Goal: Navigation & Orientation: Find specific page/section

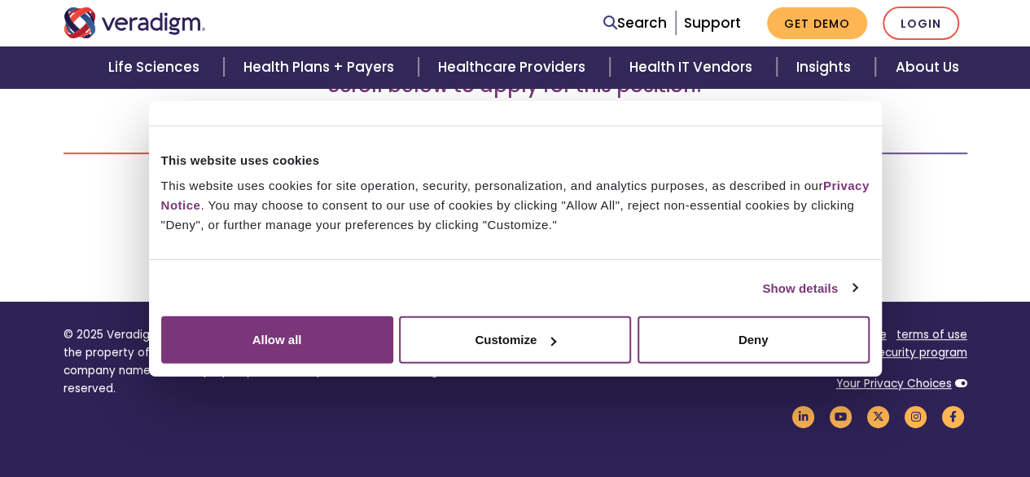
scroll to position [407, 0]
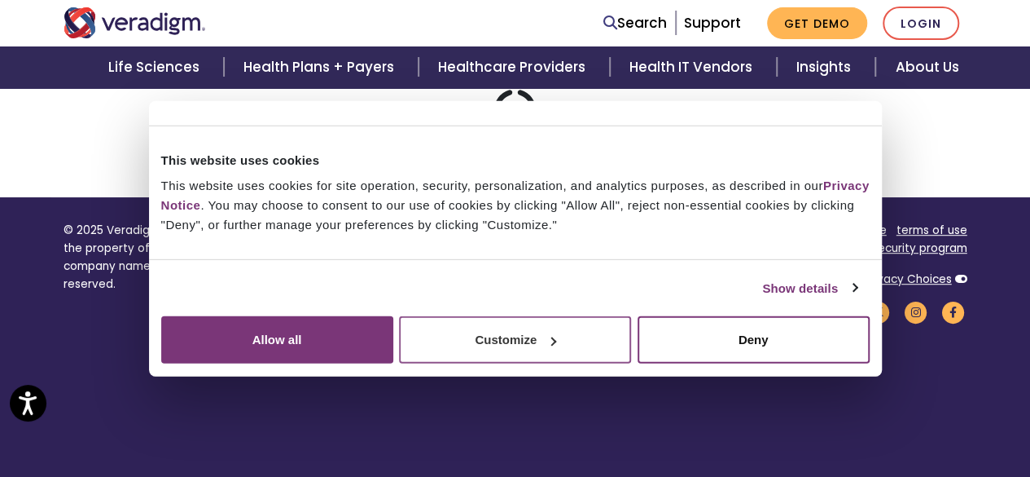
click at [631, 363] on button "Customize" at bounding box center [515, 339] width 232 height 47
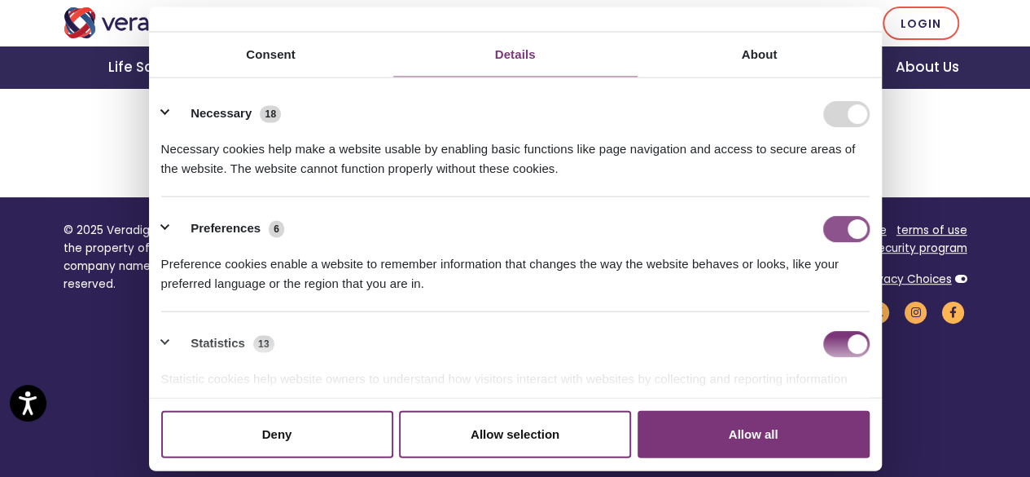
click at [826, 241] on input "Preferences" at bounding box center [847, 228] width 46 height 26
checkbox input "false"
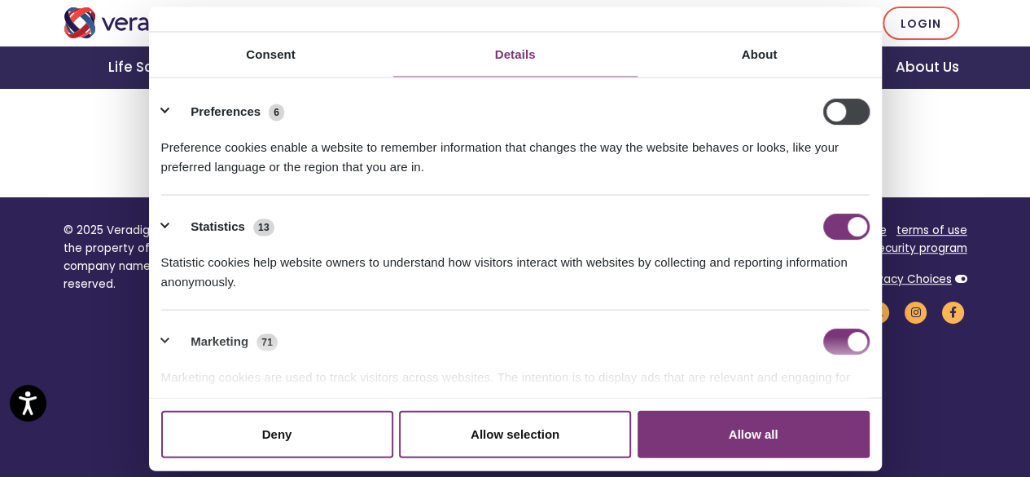
scroll to position [163, 0]
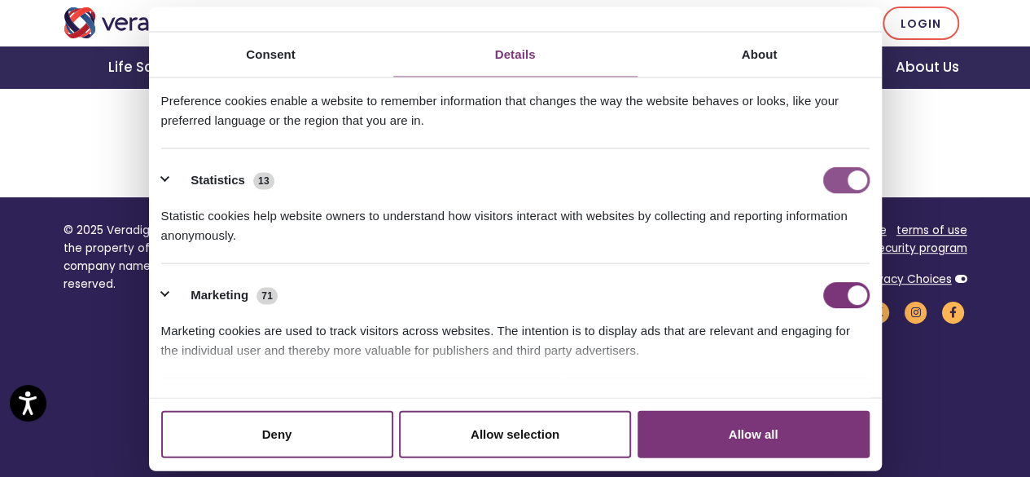
click at [824, 193] on input "Statistics" at bounding box center [847, 180] width 46 height 26
checkbox input "false"
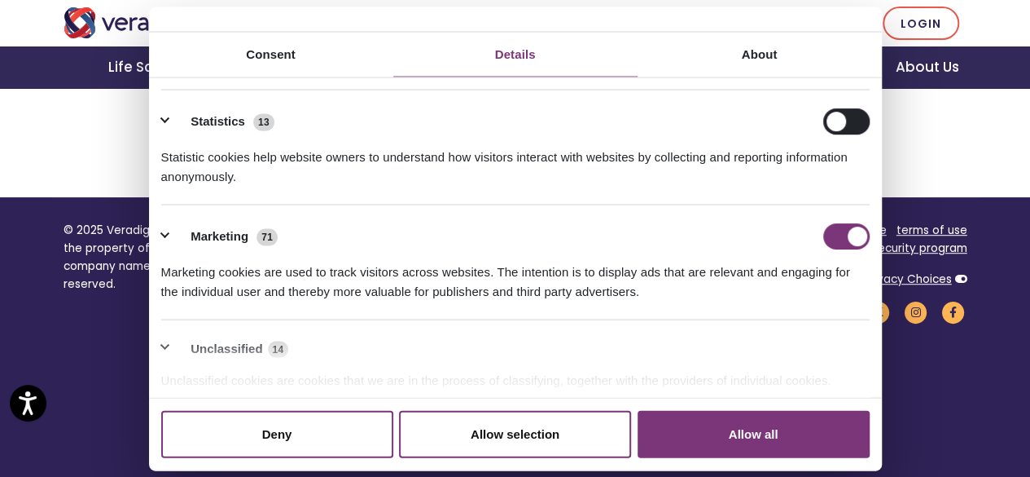
scroll to position [244, 0]
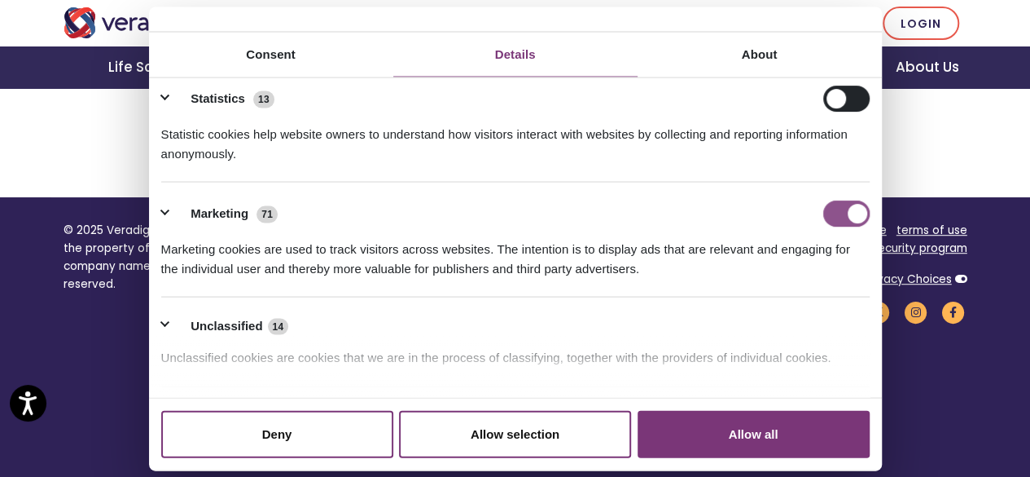
click at [824, 226] on input "Marketing" at bounding box center [847, 213] width 46 height 26
checkbox input "false"
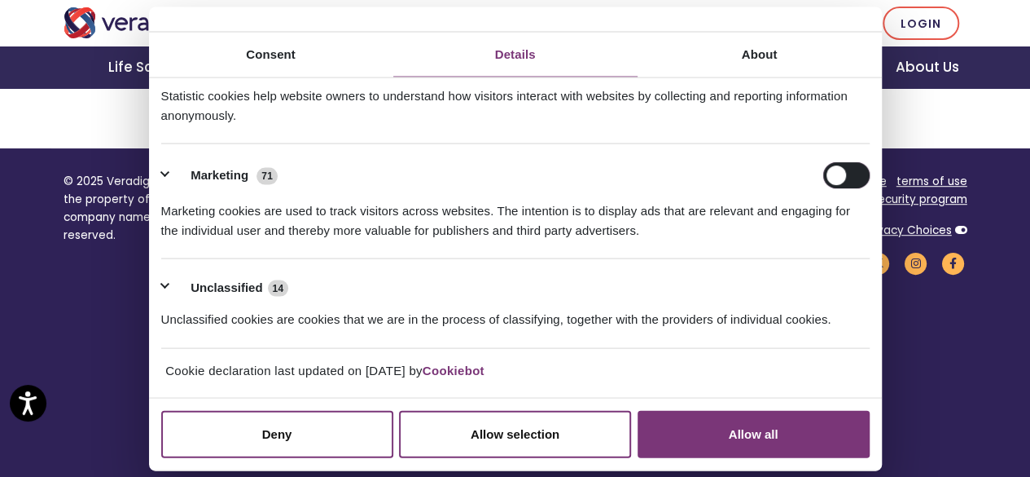
scroll to position [476, 0]
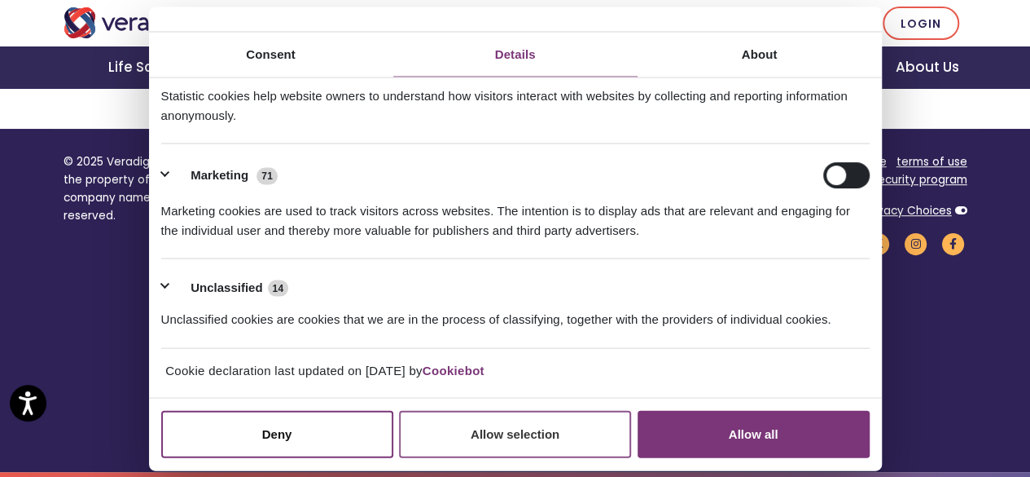
click at [471, 410] on button "Allow selection" at bounding box center [515, 433] width 232 height 47
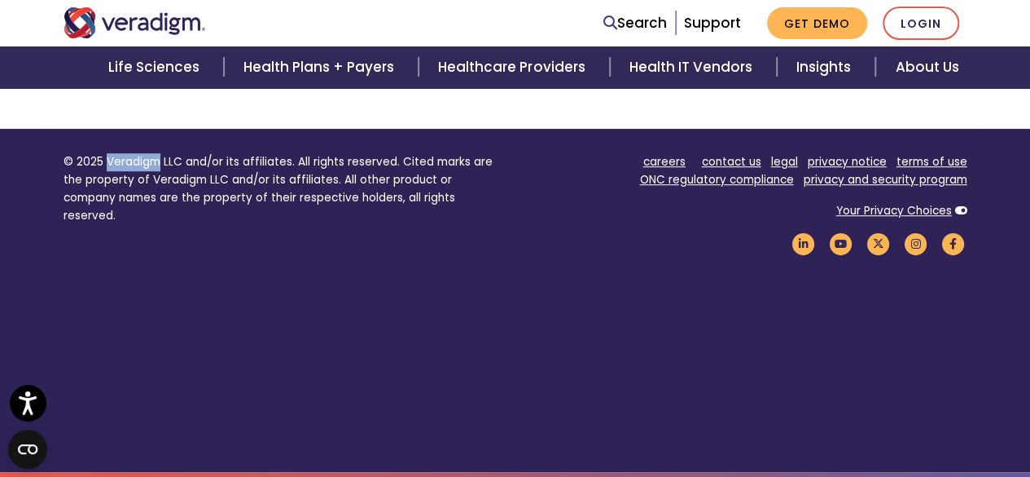
drag, startPoint x: 108, startPoint y: 158, endPoint x: 157, endPoint y: 156, distance: 49.8
click at [157, 156] on p "© 2025 Veradigm LLC and/or its affiliates. All rights reserved. Cited marks are…" at bounding box center [284, 188] width 440 height 71
copy p "Veradigm"
